Goal: Task Accomplishment & Management: Manage account settings

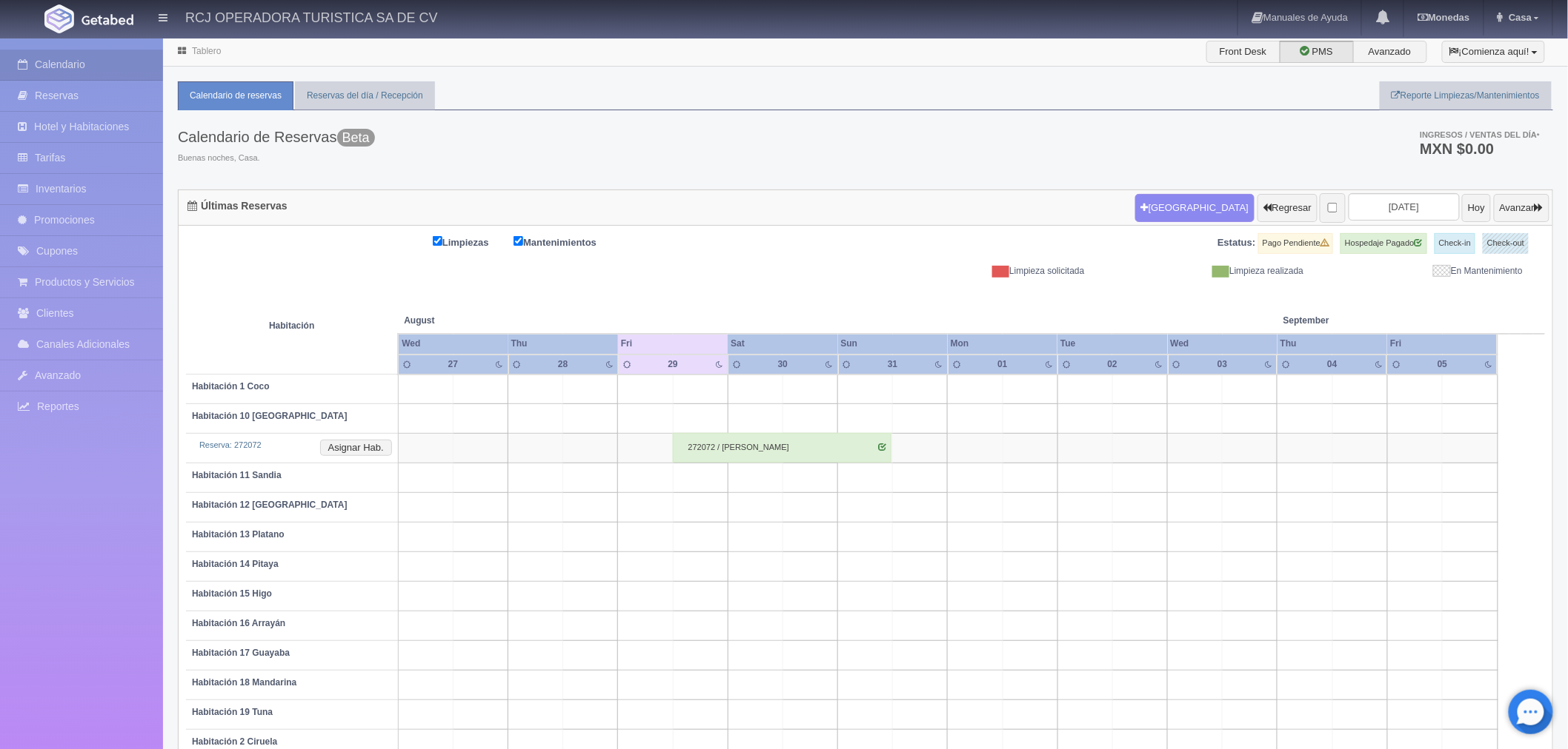
click at [547, 275] on div "Limpiezas Mantenimientos Estatus: Pago Pendiente Hospedaje Pagado Check-in Chec…" at bounding box center [865, 255] width 1359 height 44
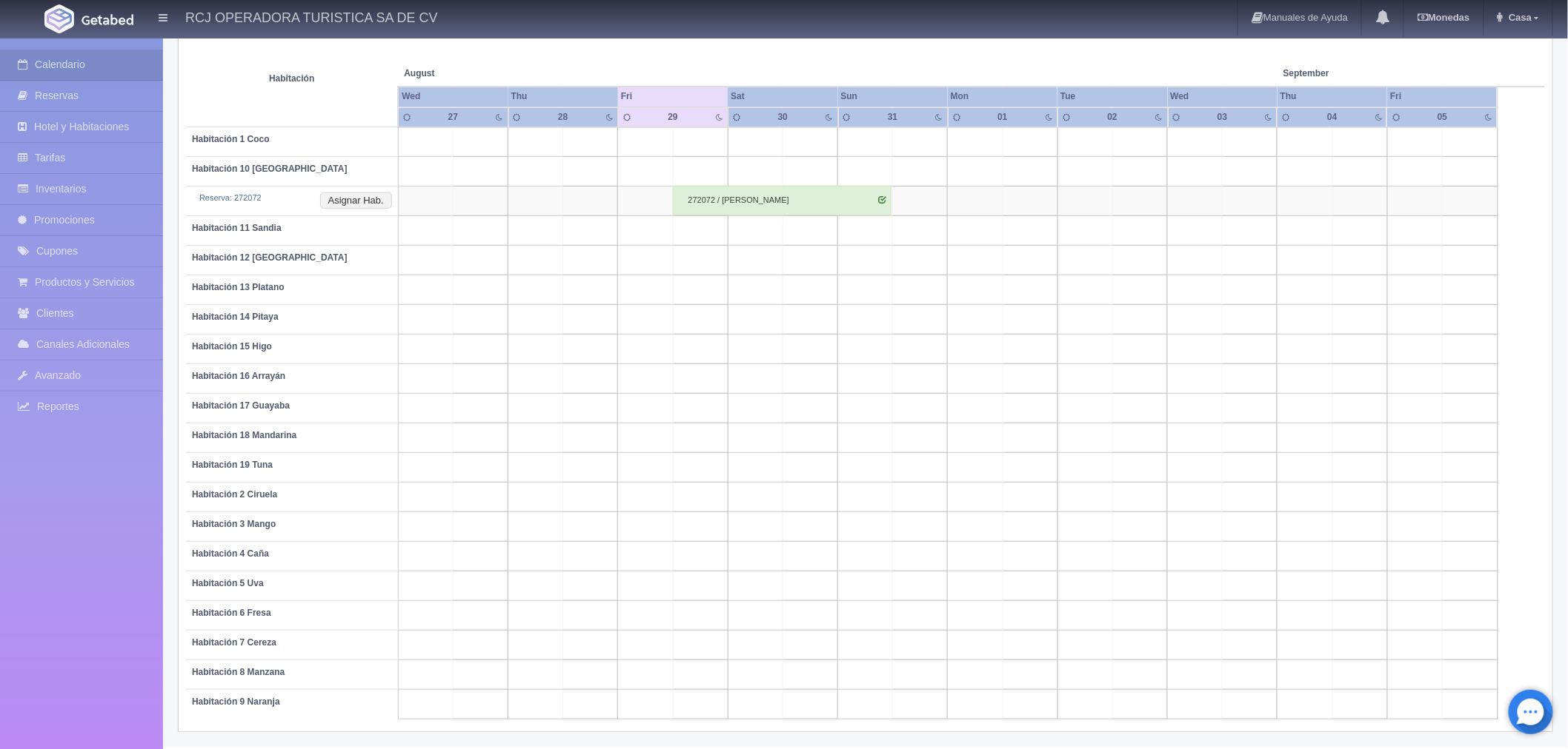
scroll to position [1, 0]
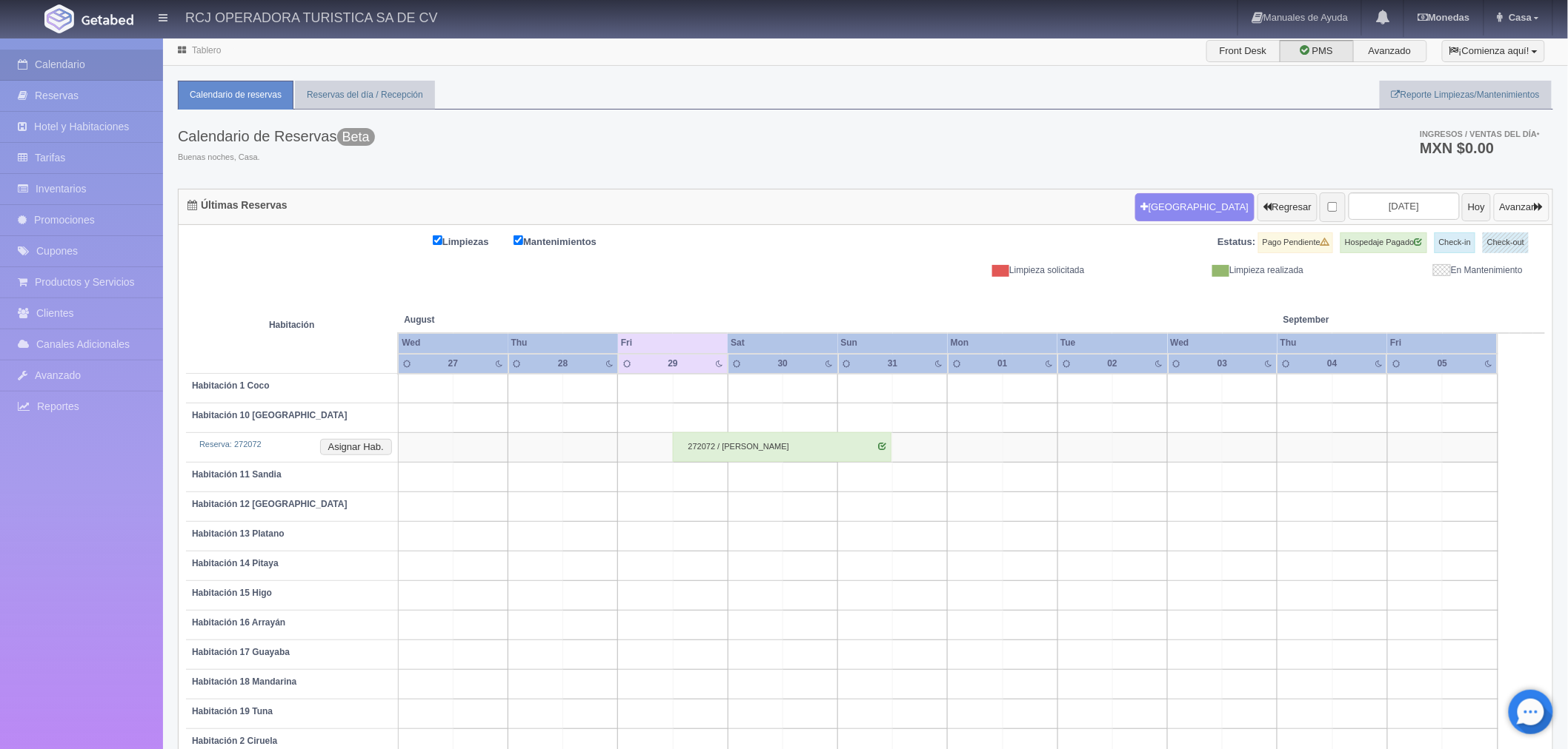
click at [1537, 197] on button "Avanzar" at bounding box center [1521, 207] width 55 height 29
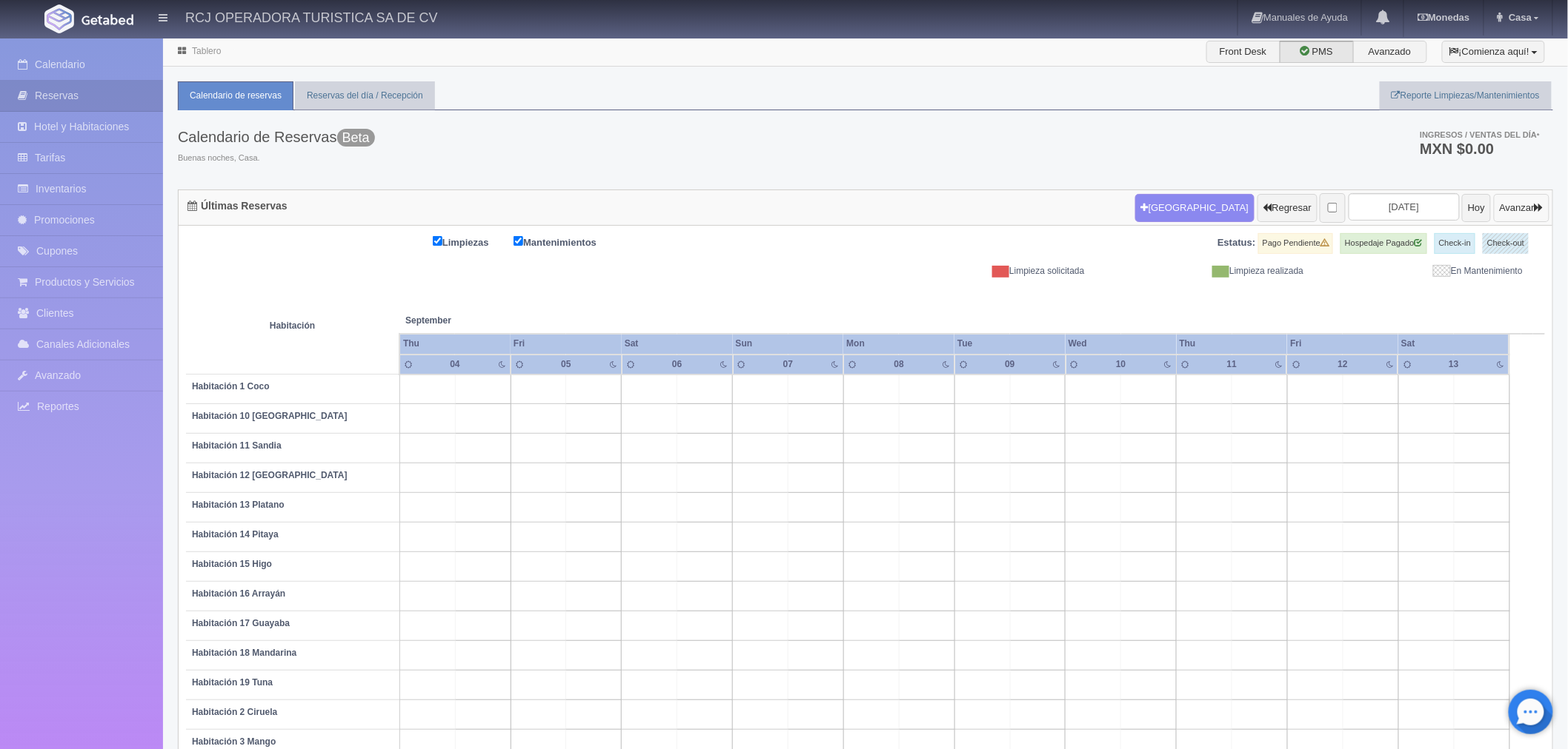
click at [1537, 197] on button "Avanzar" at bounding box center [1521, 208] width 55 height 29
click at [1533, 207] on button "Avanzar" at bounding box center [1521, 208] width 55 height 29
click at [1527, 202] on button "Avanzar" at bounding box center [1521, 208] width 55 height 29
click at [1328, 209] on input "checkbox" at bounding box center [1332, 207] width 10 height 10
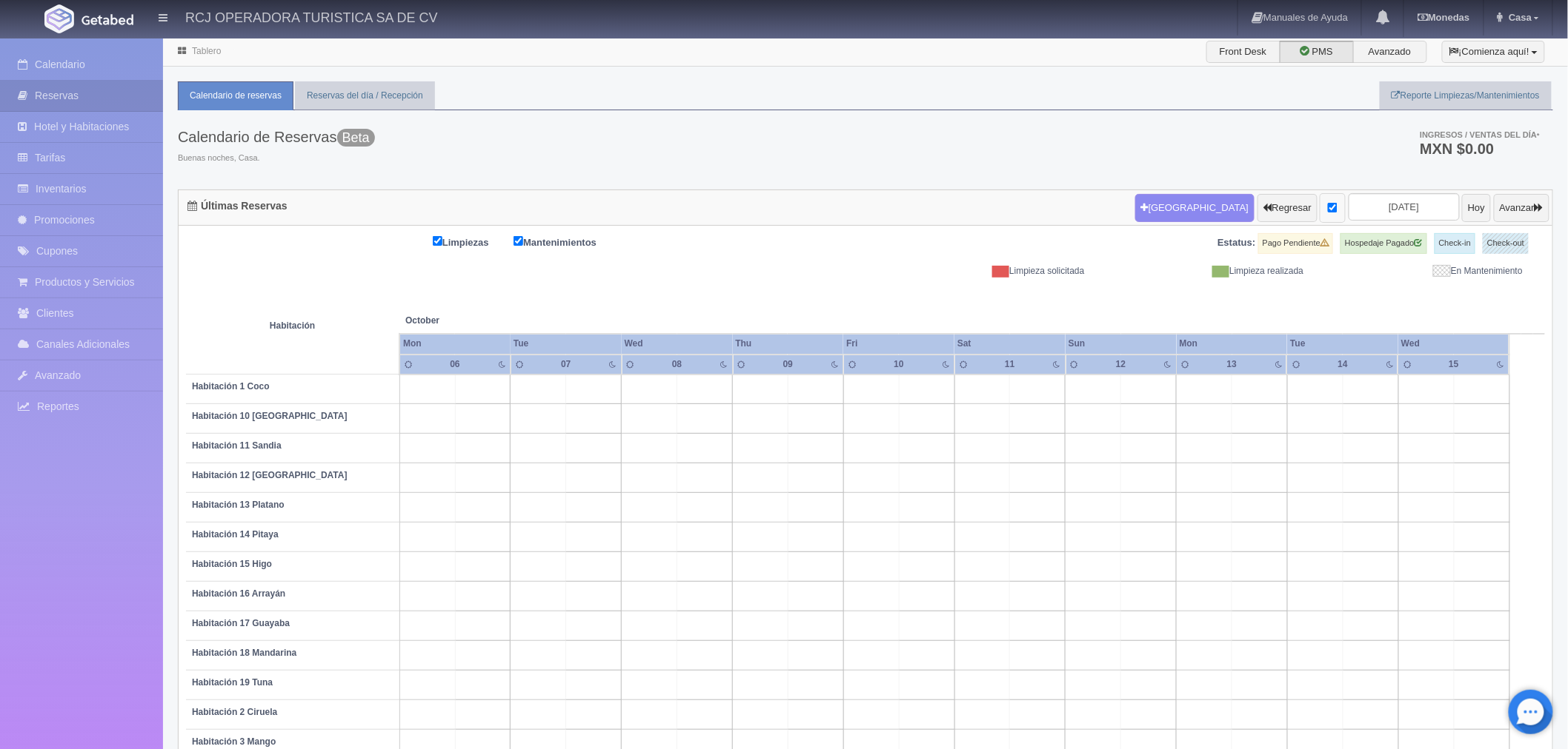
click at [1328, 209] on input "checkbox" at bounding box center [1332, 207] width 10 height 10
checkbox input "false"
click at [1377, 205] on input "2025-10-08" at bounding box center [1404, 207] width 112 height 28
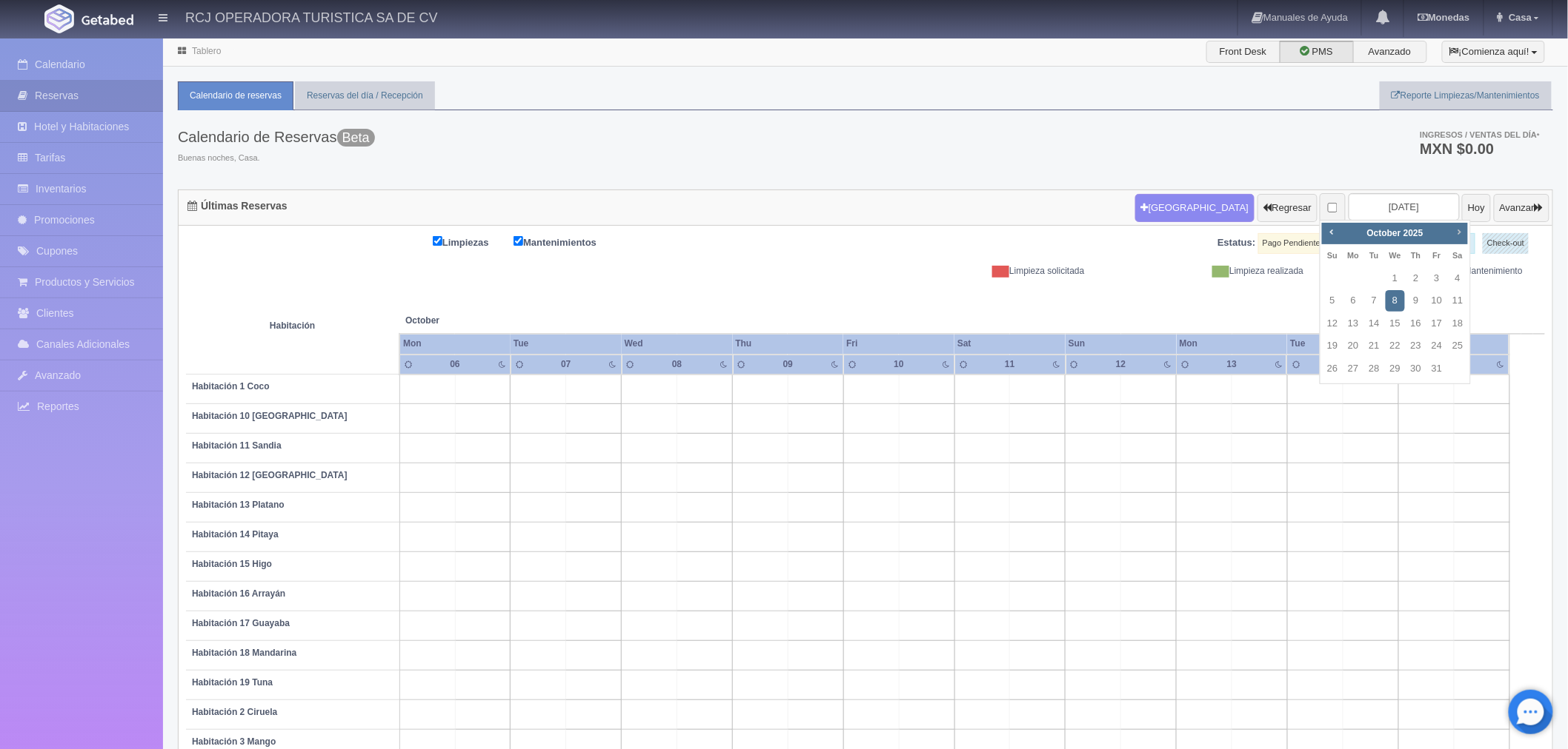
click at [1450, 230] on link "Next" at bounding box center [1458, 232] width 16 height 16
click at [1418, 342] on link "25" at bounding box center [1416, 346] width 19 height 22
type input "2025-12-25"
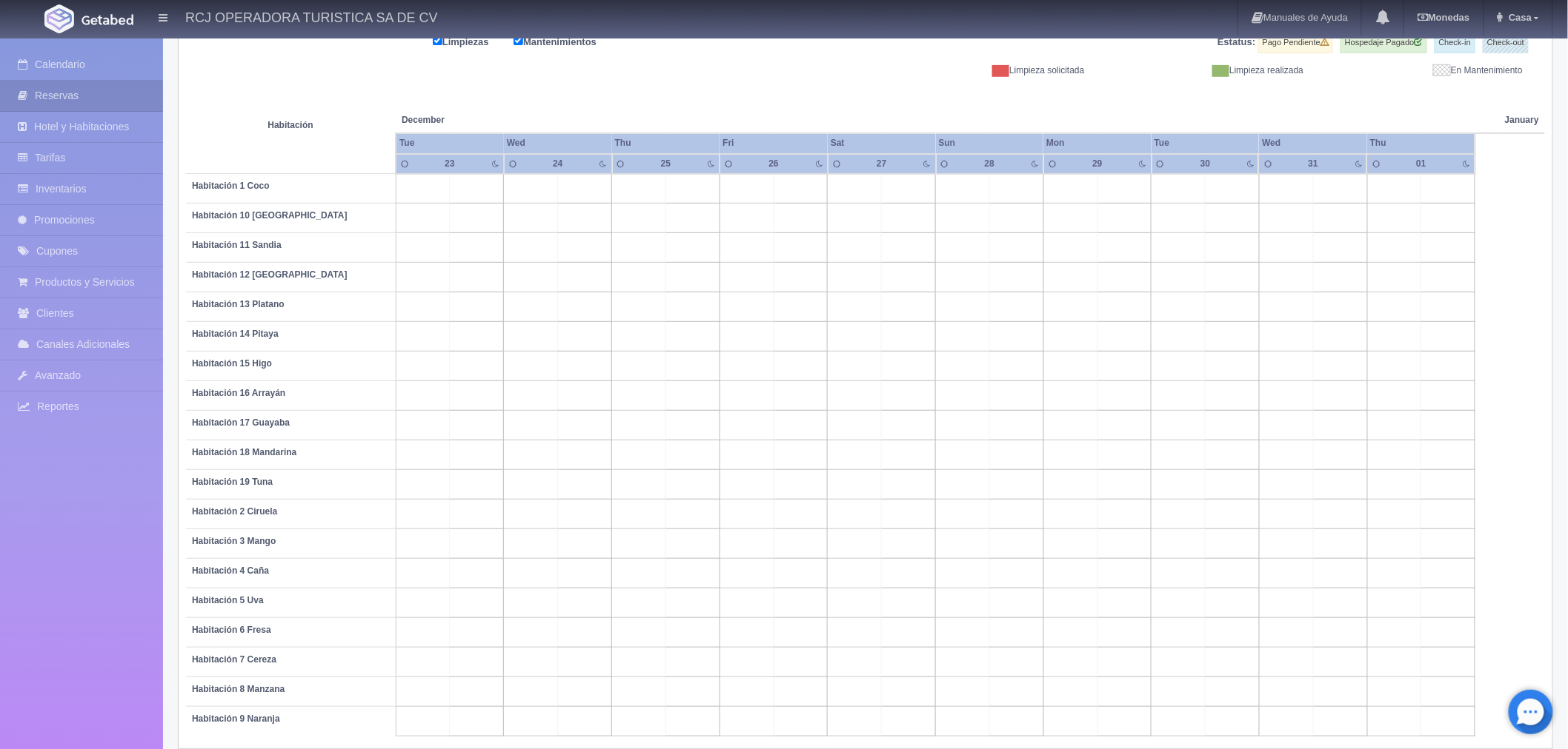
scroll to position [218, 0]
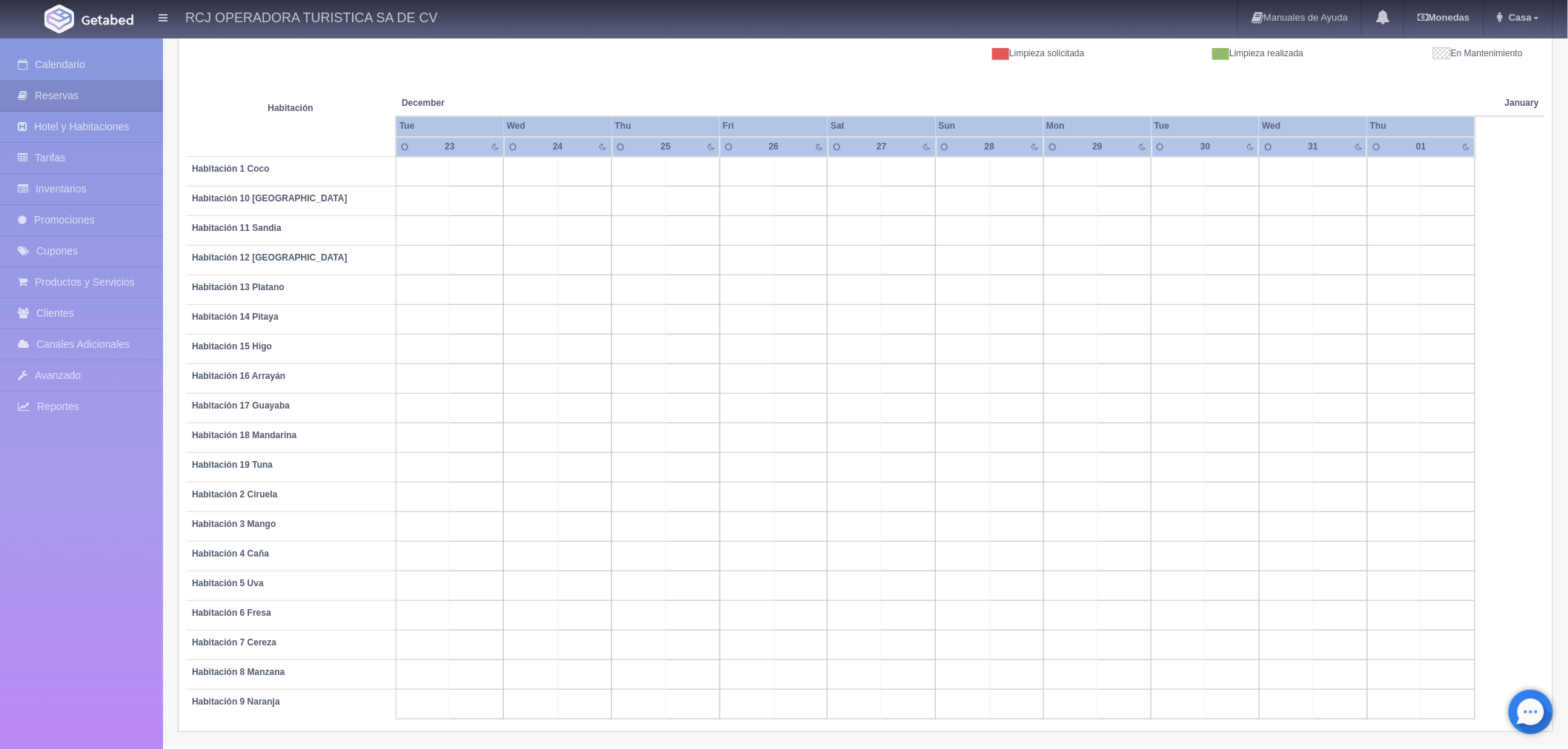
click at [857, 340] on td at bounding box center [854, 349] width 54 height 29
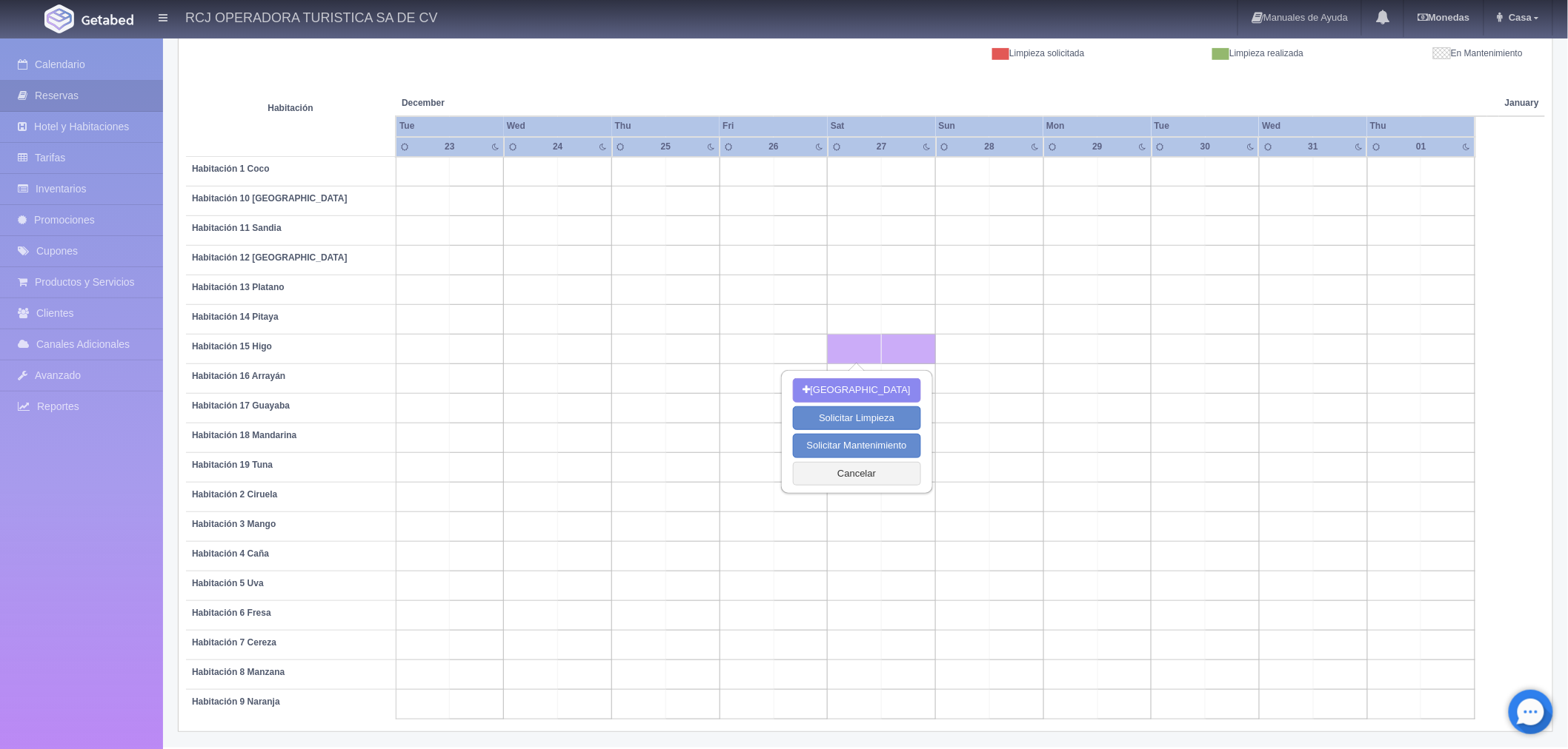
click at [558, 343] on td at bounding box center [584, 349] width 54 height 29
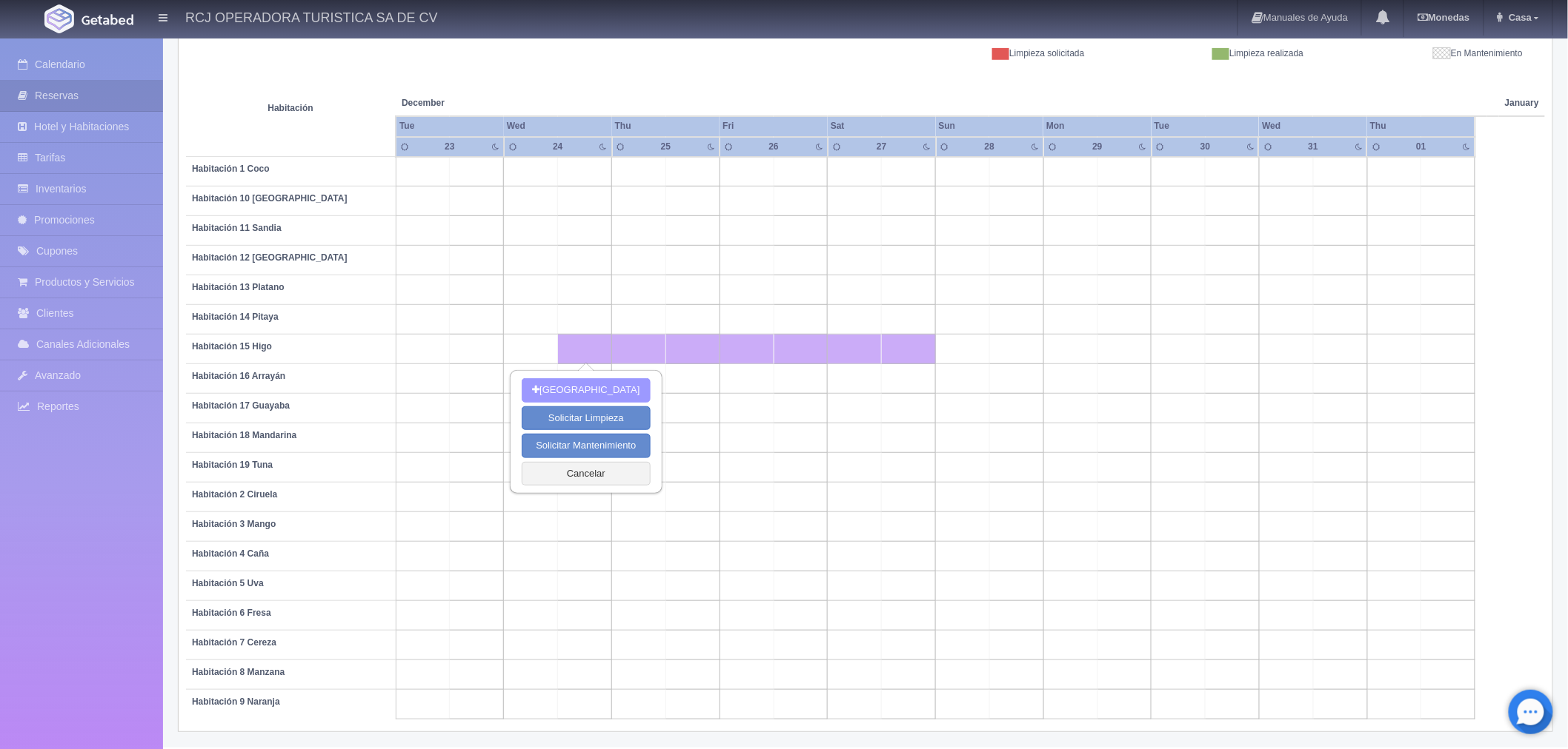
click at [577, 379] on button "Nueva Reserva" at bounding box center [585, 390] width 128 height 24
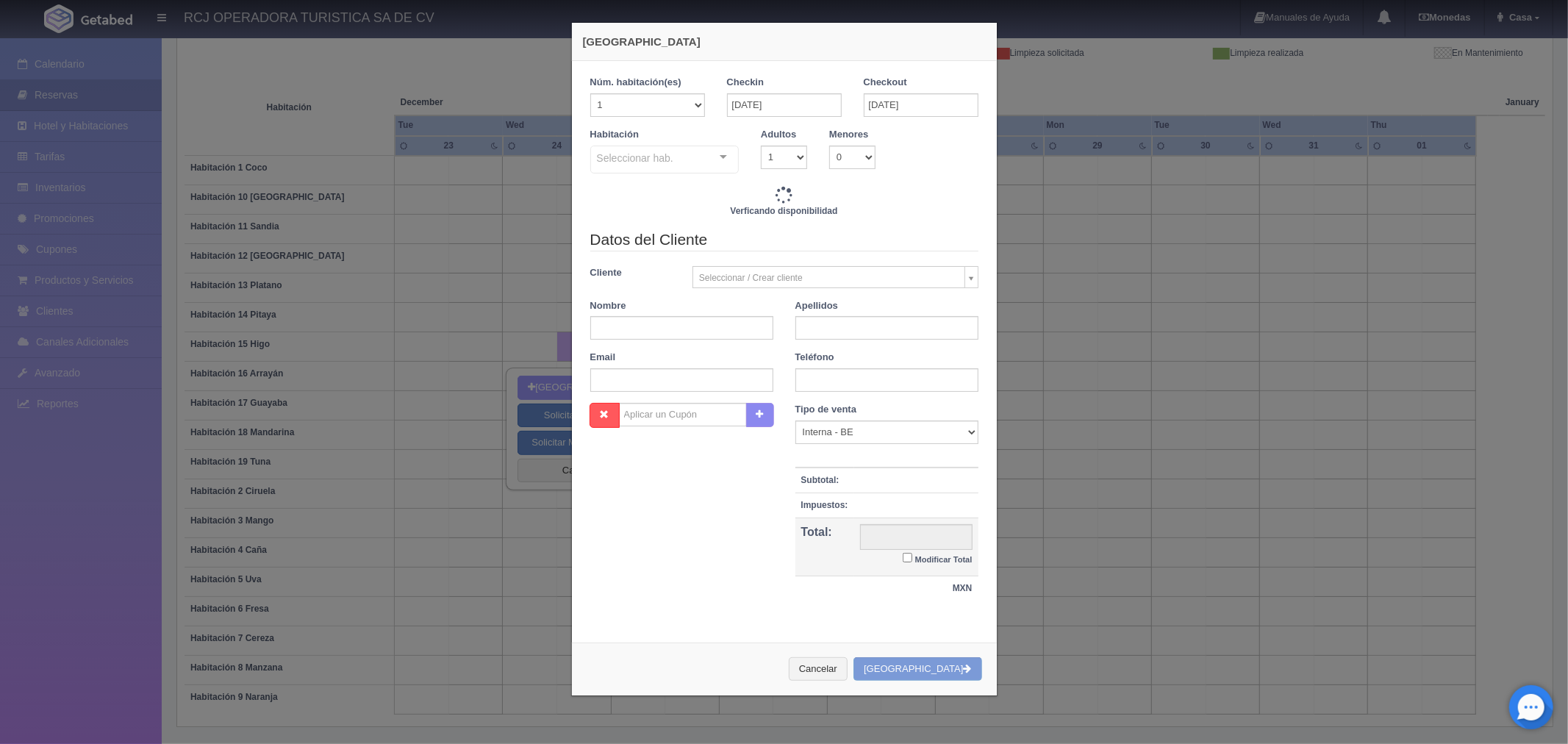
checkbox input "false"
type input "5850.00"
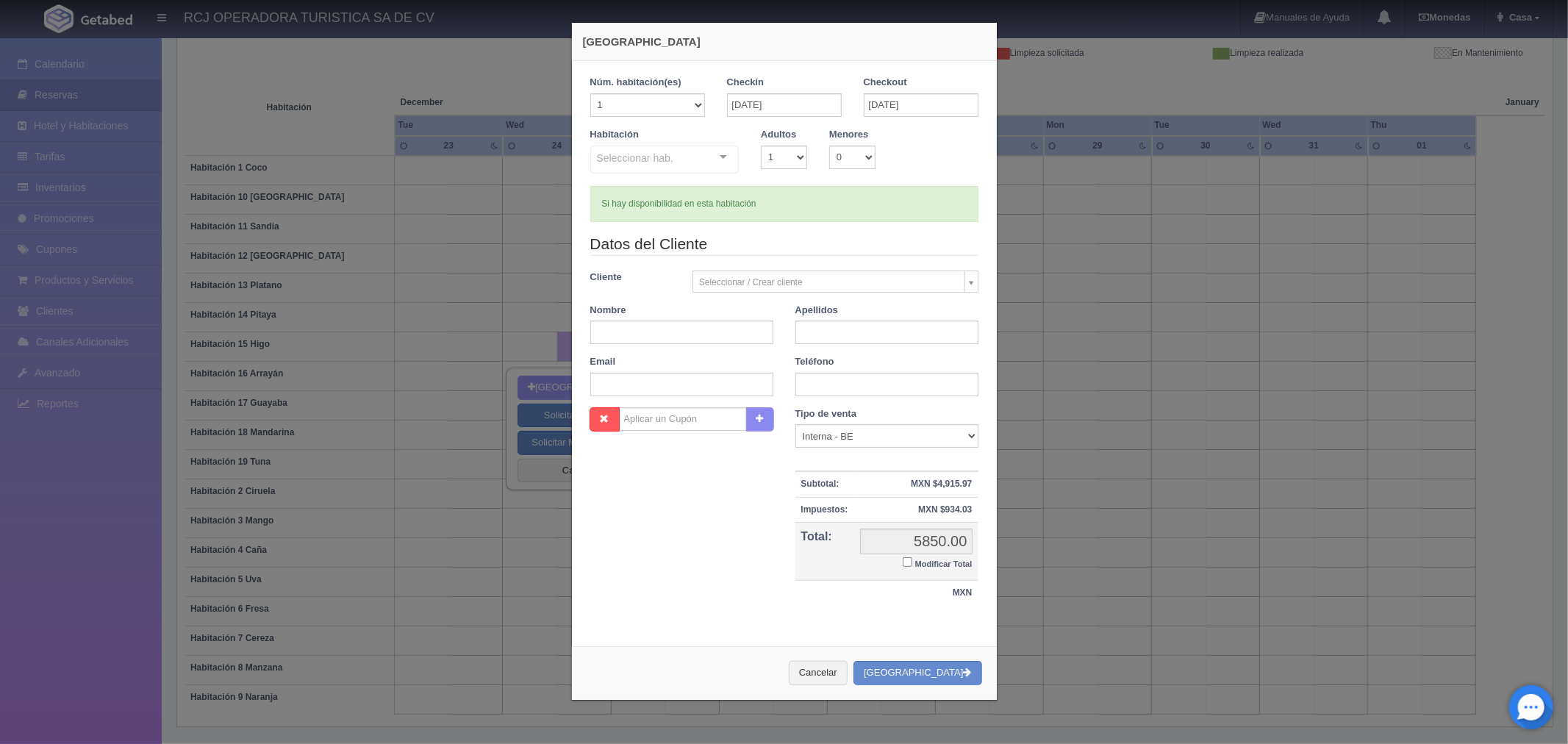
checkbox input "false"
click at [847, 668] on button "Cancelar" at bounding box center [818, 674] width 59 height 24
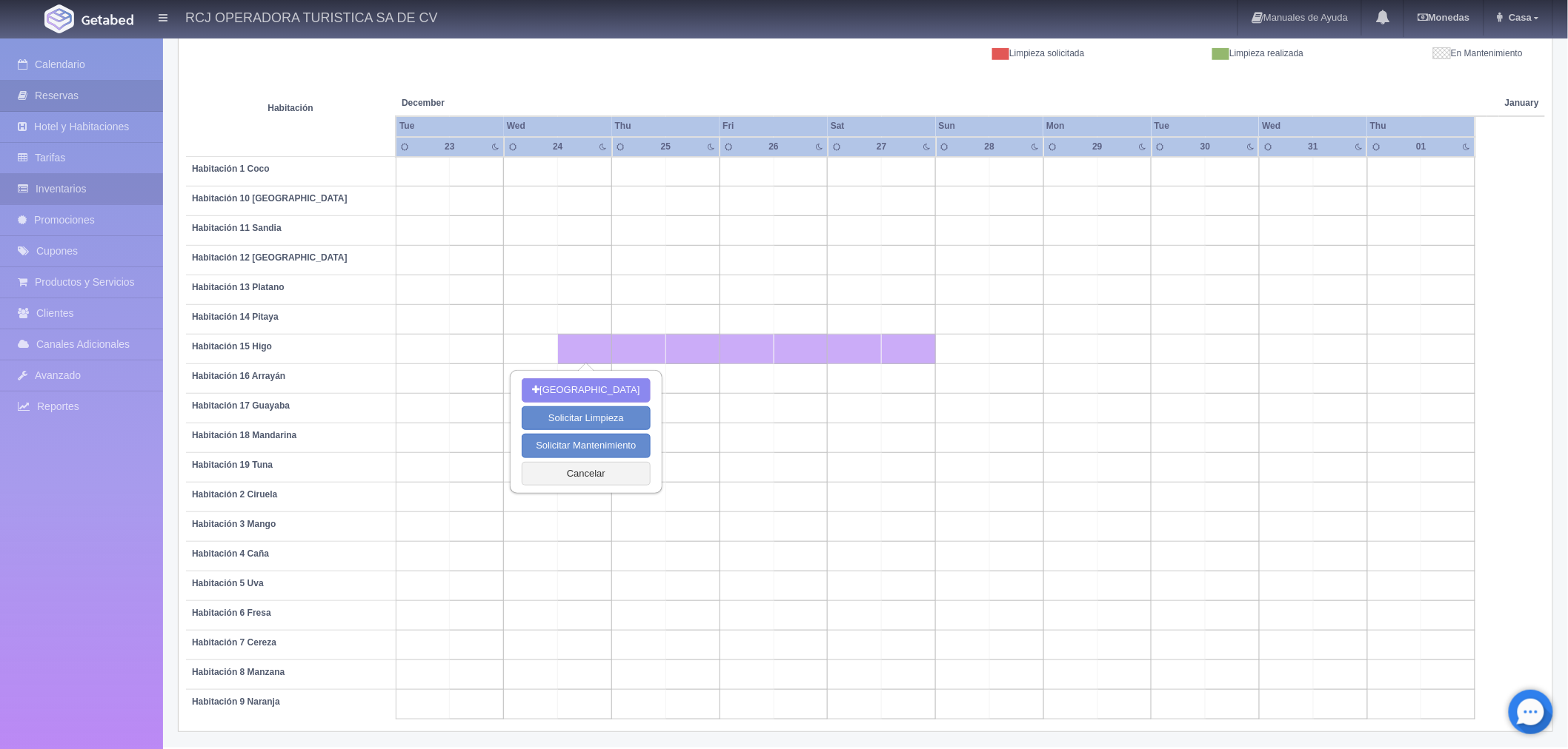
click at [77, 194] on link "Inventarios" at bounding box center [81, 188] width 163 height 30
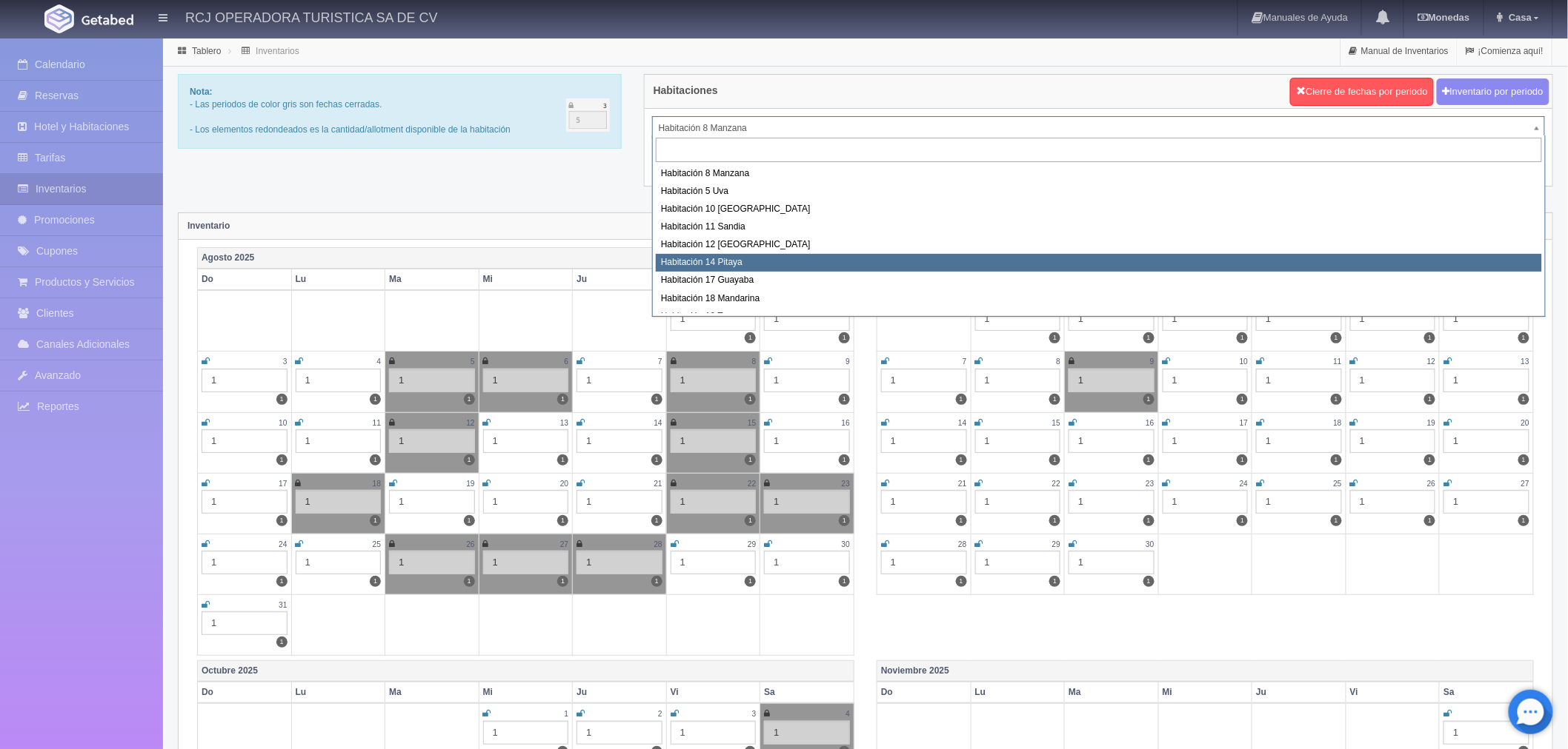
scroll to position [190, 0]
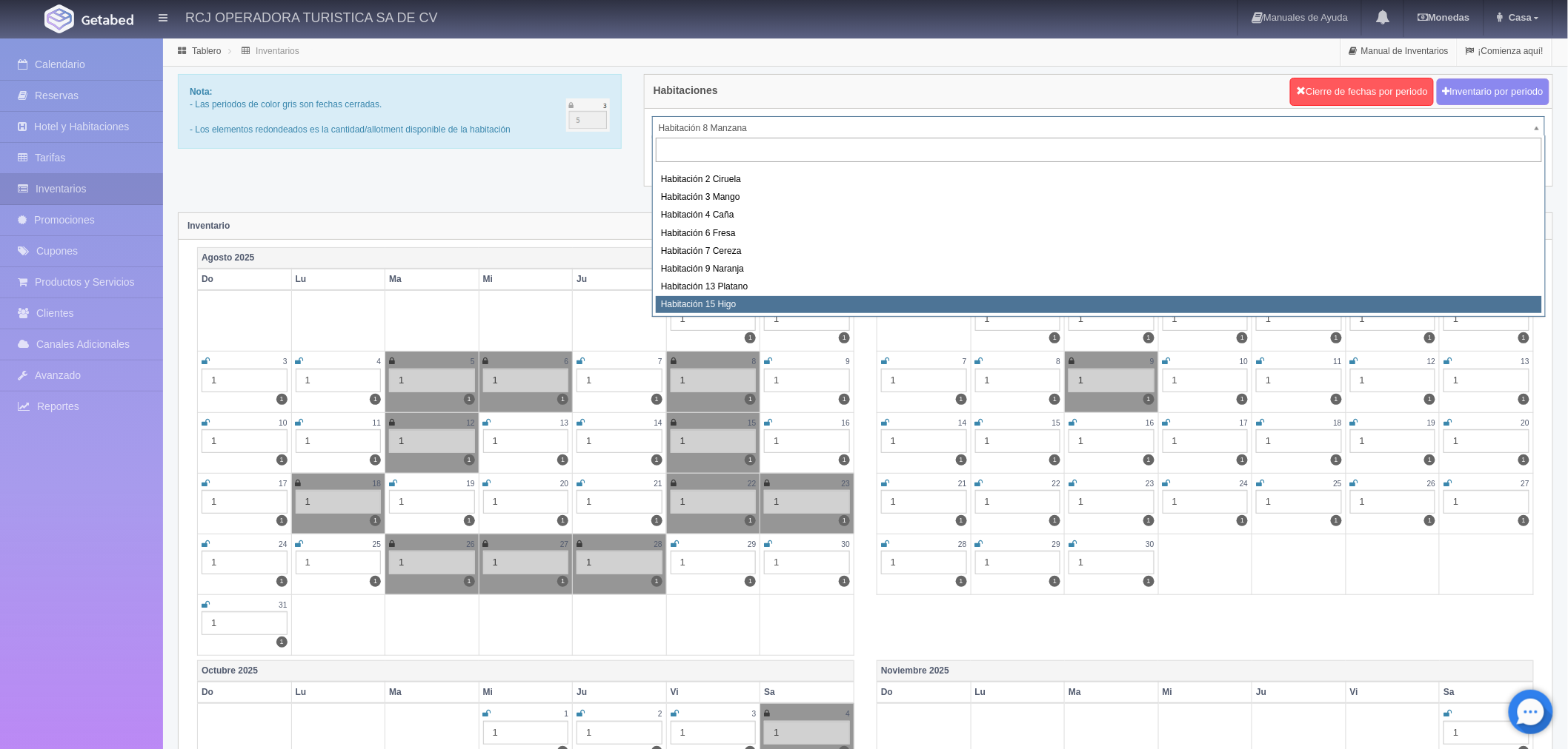
select select "1614"
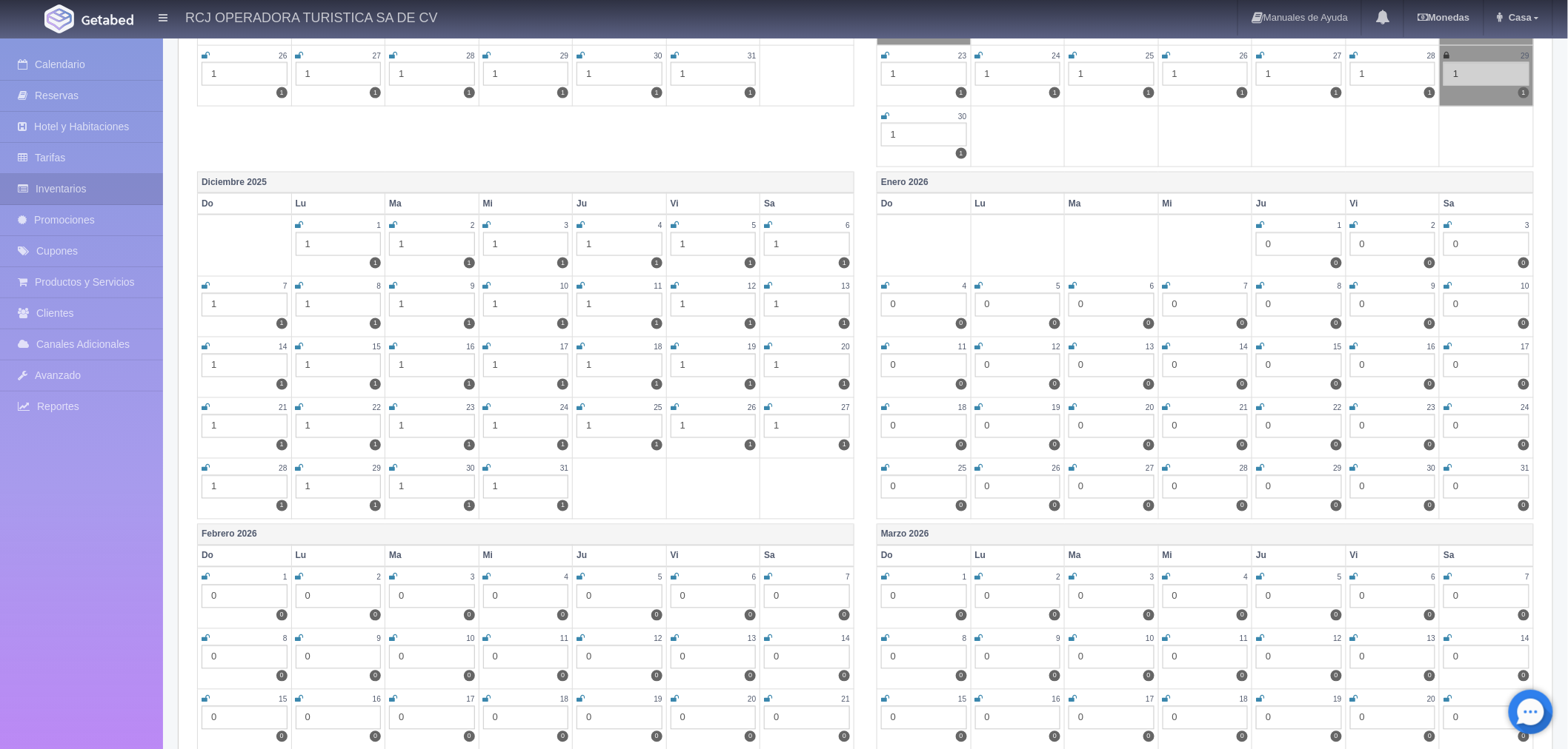
scroll to position [905, 0]
click at [485, 401] on icon at bounding box center [487, 405] width 8 height 9
click at [583, 401] on icon at bounding box center [580, 405] width 8 height 9
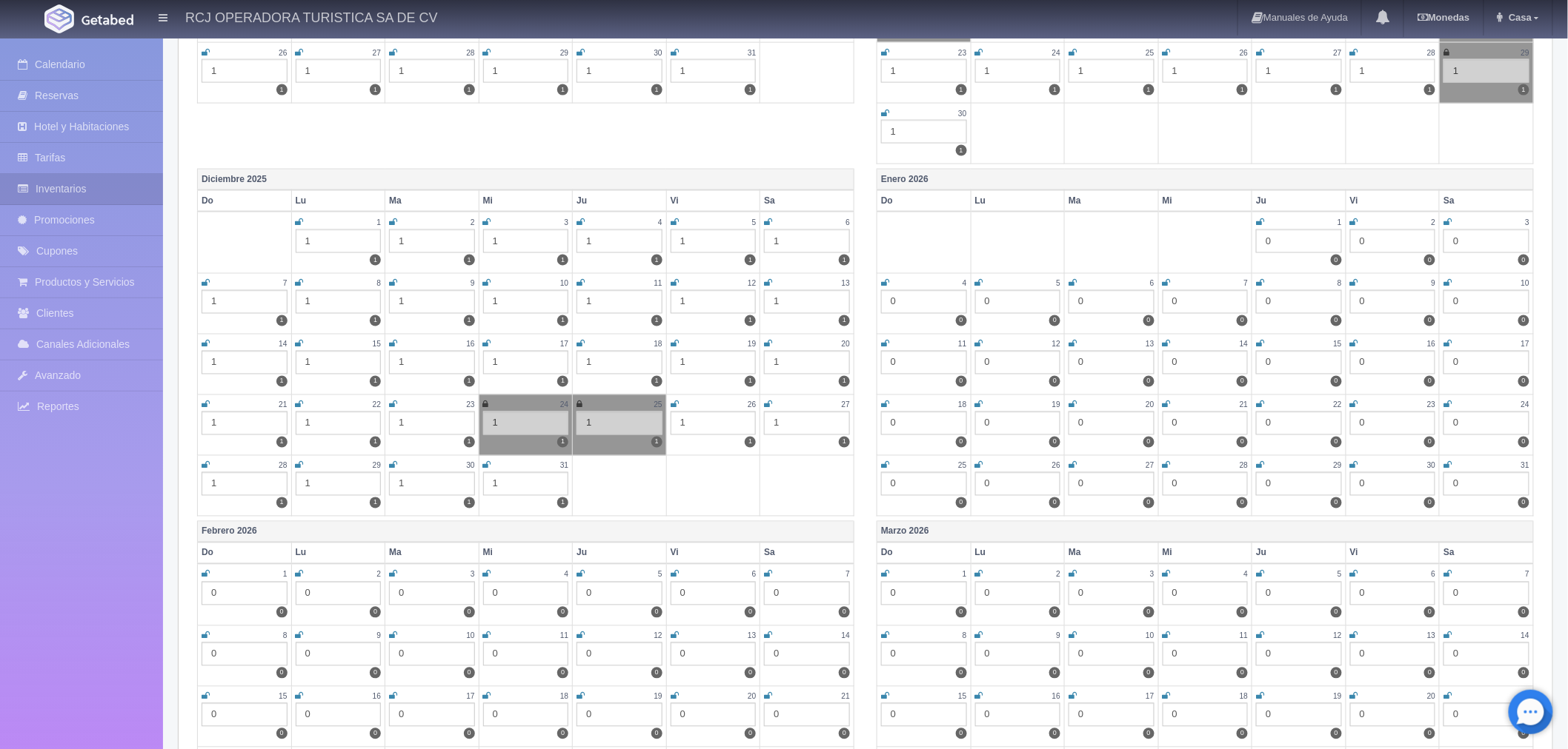
click at [671, 401] on icon at bounding box center [674, 405] width 8 height 9
click at [770, 401] on icon at bounding box center [768, 405] width 8 height 9
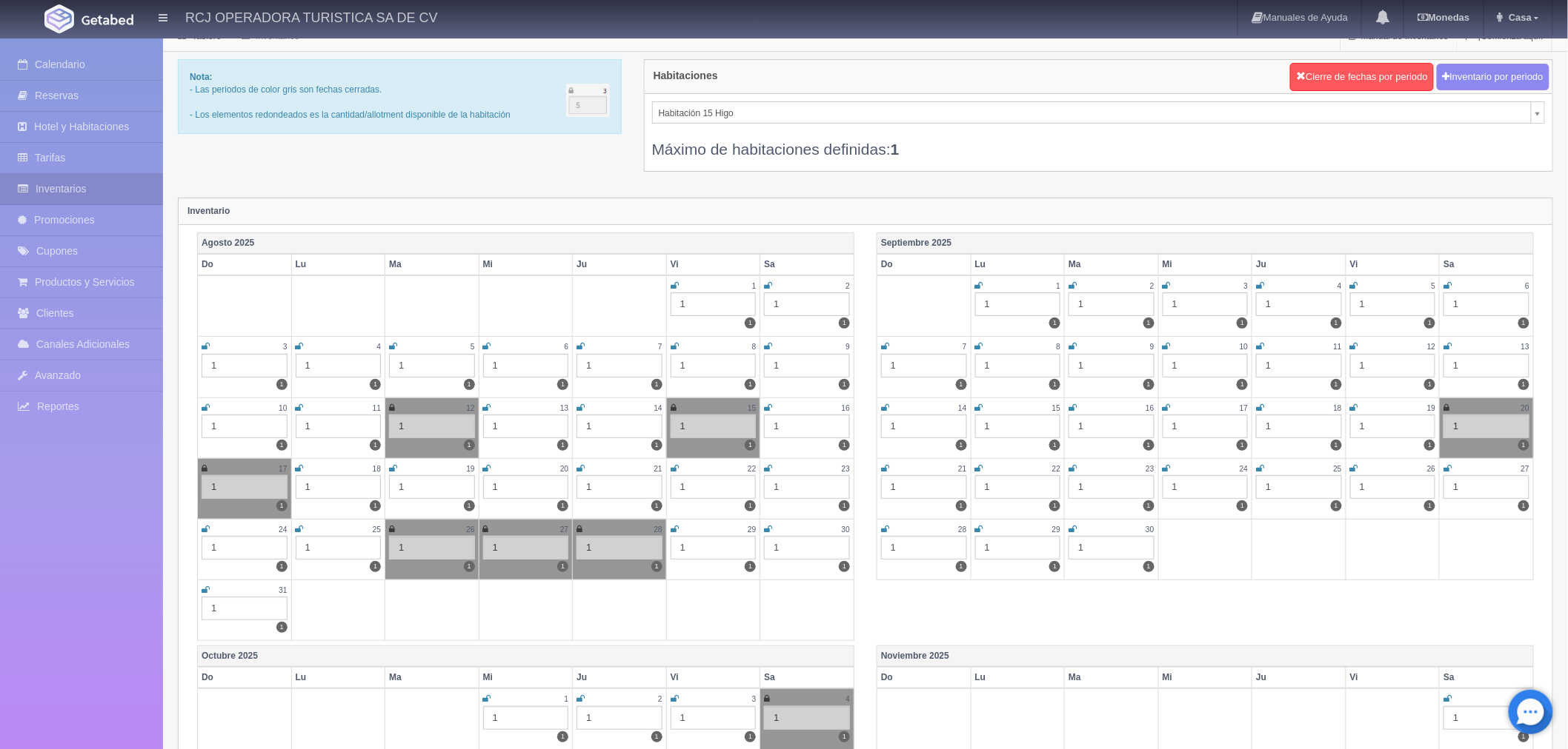
scroll to position [0, 0]
